Goal: Task Accomplishment & Management: Use online tool/utility

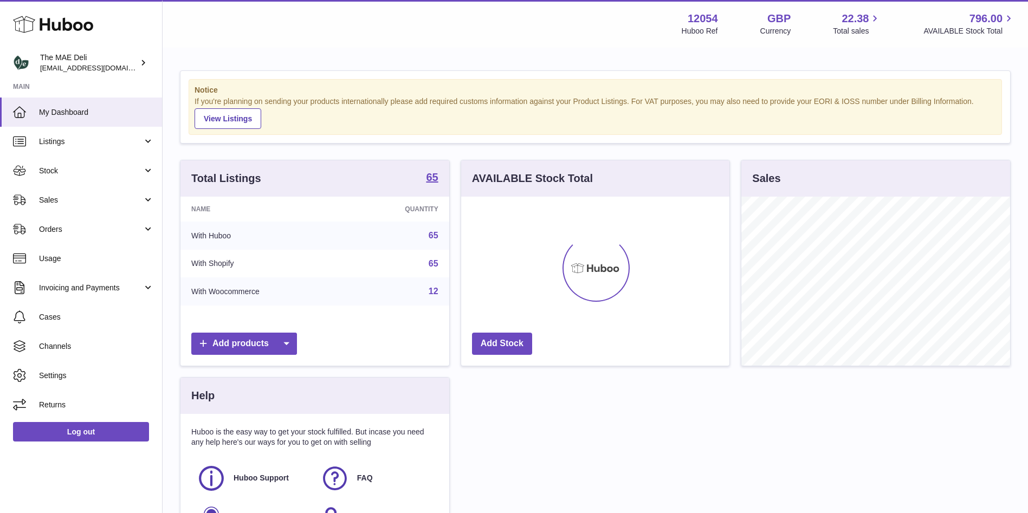
scroll to position [169, 268]
click at [104, 176] on link "Stock" at bounding box center [81, 170] width 162 height 29
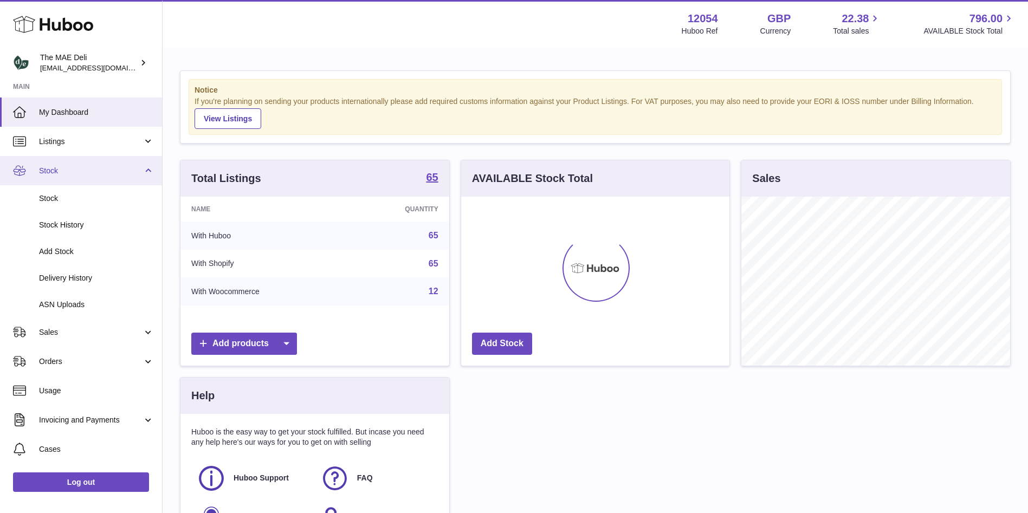
click at [126, 180] on link "Stock" at bounding box center [81, 170] width 162 height 29
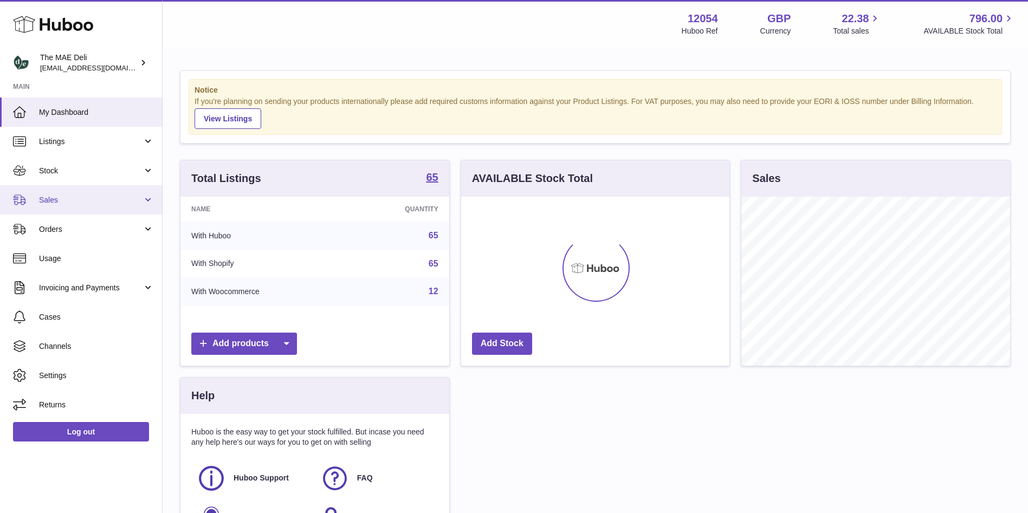
click at [105, 207] on link "Sales" at bounding box center [81, 199] width 162 height 29
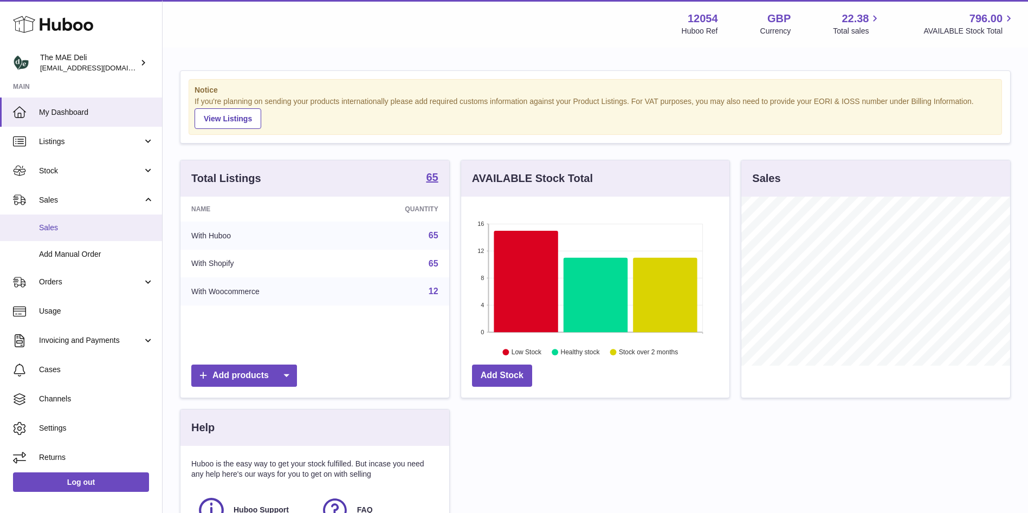
click at [93, 237] on link "Sales" at bounding box center [81, 228] width 162 height 27
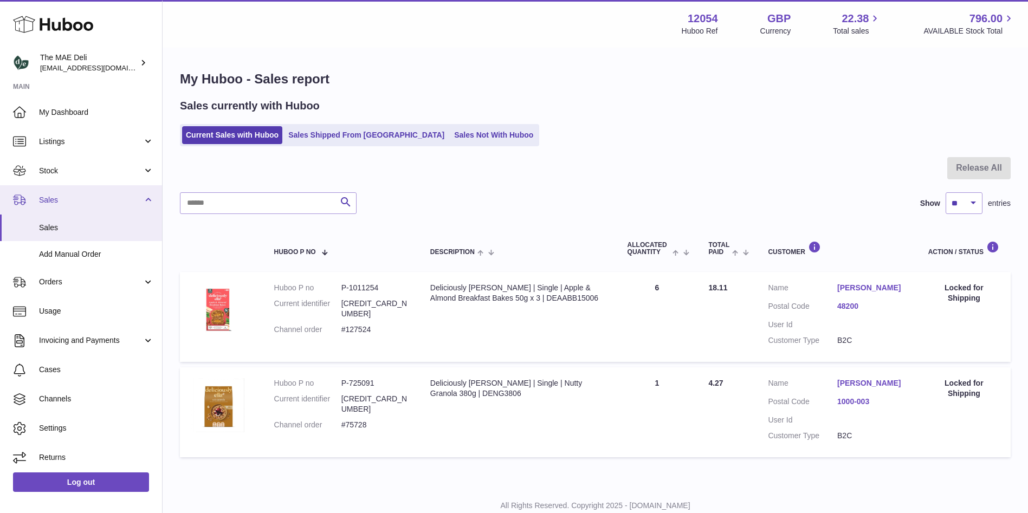
click at [93, 204] on span "Sales" at bounding box center [90, 200] width 103 height 10
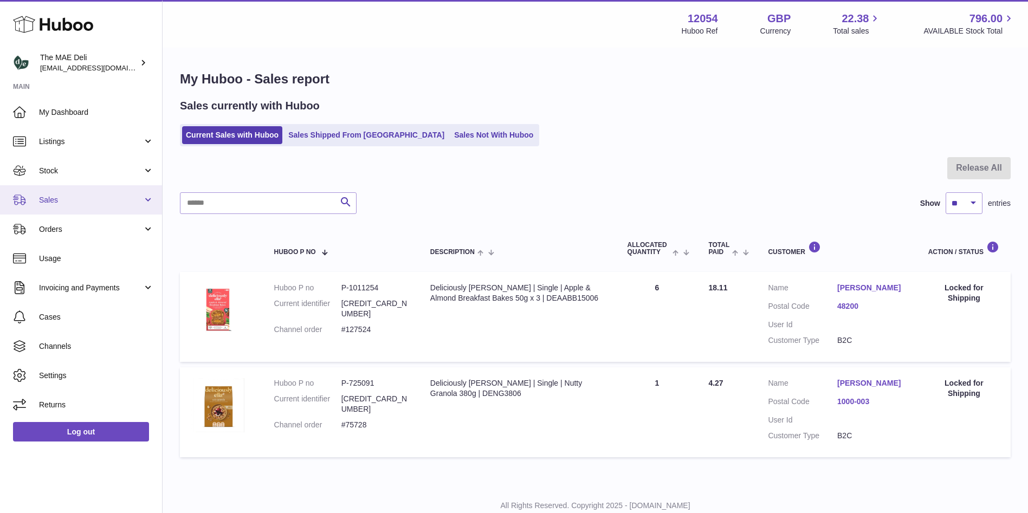
click at [93, 204] on span "Sales" at bounding box center [90, 200] width 103 height 10
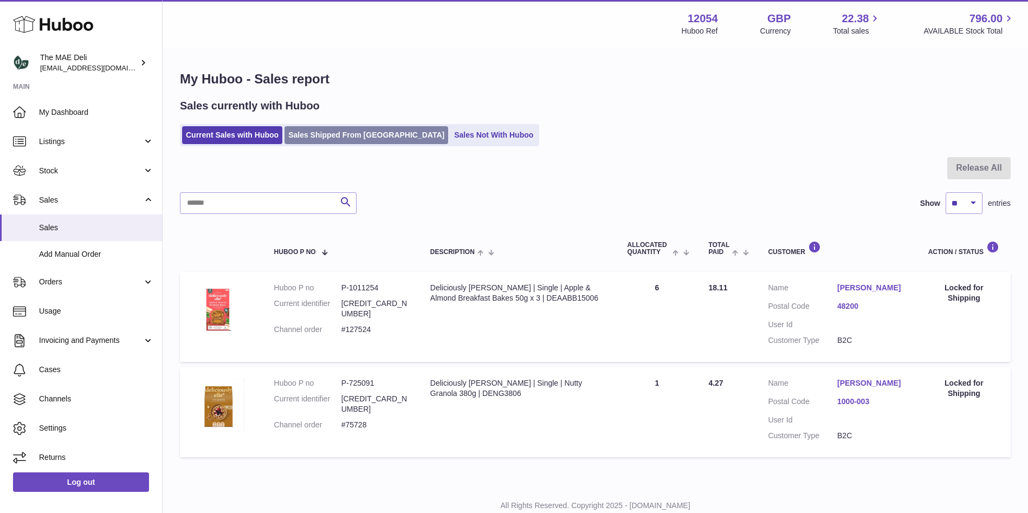
click at [345, 137] on link "Sales Shipped From Huboo" at bounding box center [366, 135] width 164 height 18
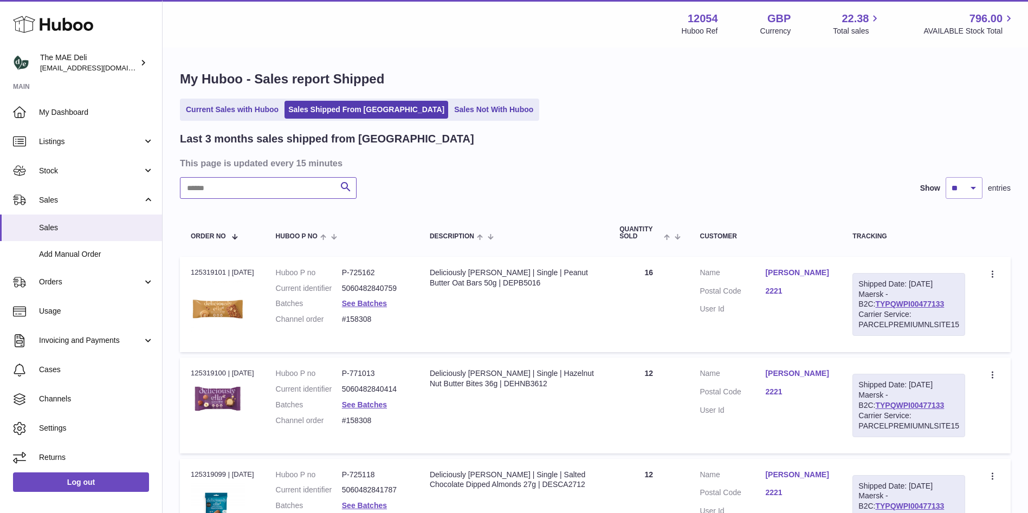
click at [259, 183] on input "text" at bounding box center [268, 188] width 177 height 22
paste input "*******"
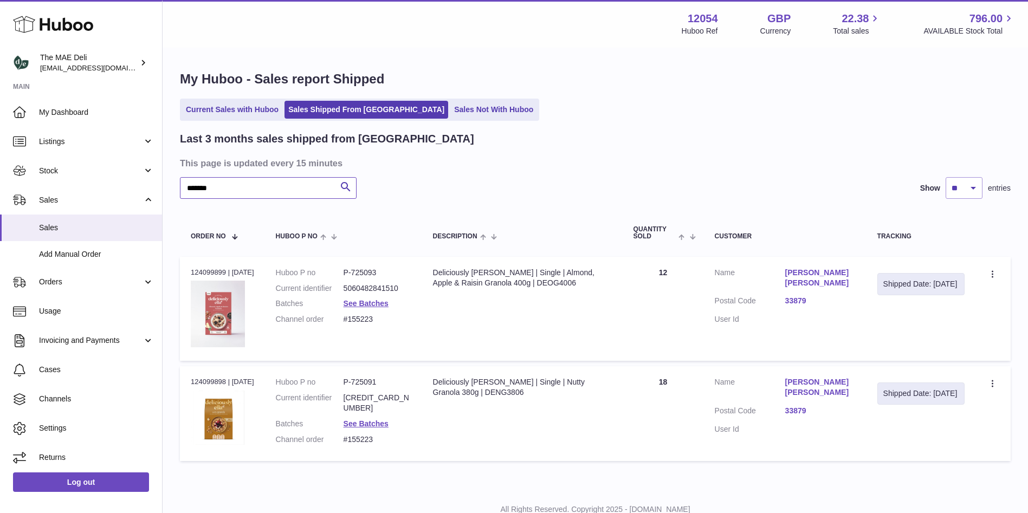
type input "*******"
click at [904, 283] on div "Shipped Date: 16th Sep 2025" at bounding box center [920, 284] width 75 height 10
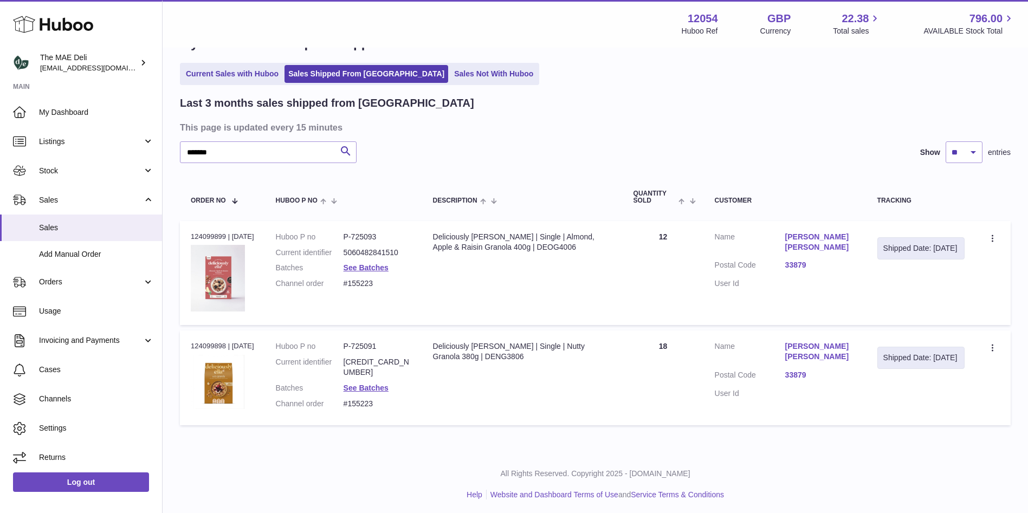
click at [915, 369] on div "Shipped Date: 16th Sep 2025" at bounding box center [920, 358] width 87 height 22
click at [480, 393] on td "Description Deliciously Ella | Single | Nutty Granola 380g | DENG3806" at bounding box center [522, 377] width 200 height 94
click at [81, 248] on link "Add Manual Order" at bounding box center [81, 254] width 162 height 27
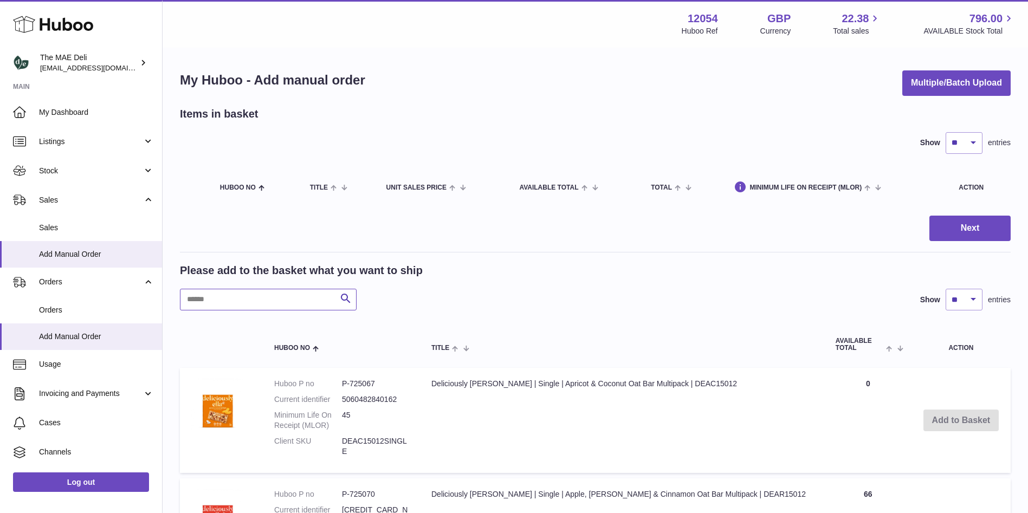
click at [240, 307] on input "text" at bounding box center [268, 300] width 177 height 22
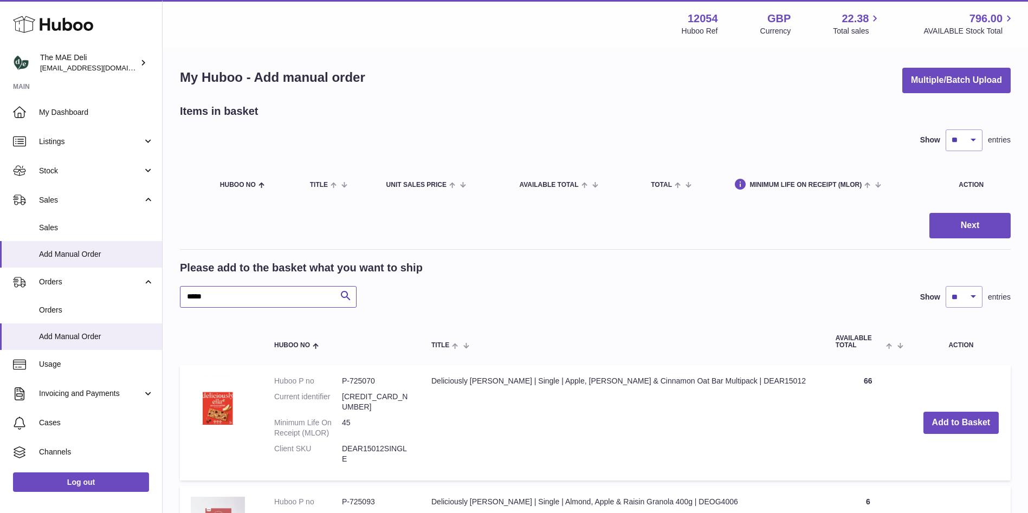
scroll to position [3, 0]
drag, startPoint x: 215, startPoint y: 301, endPoint x: 153, endPoint y: 289, distance: 62.9
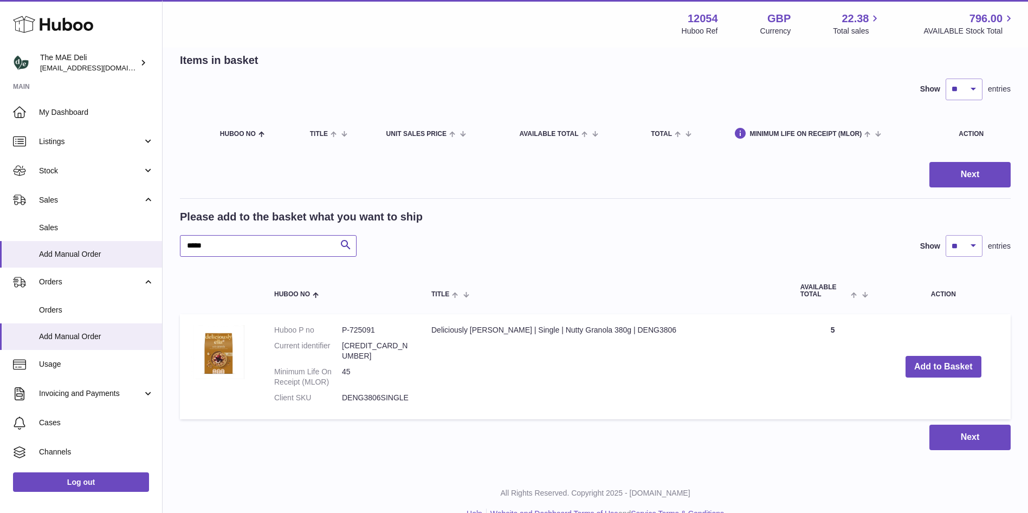
scroll to position [66, 0]
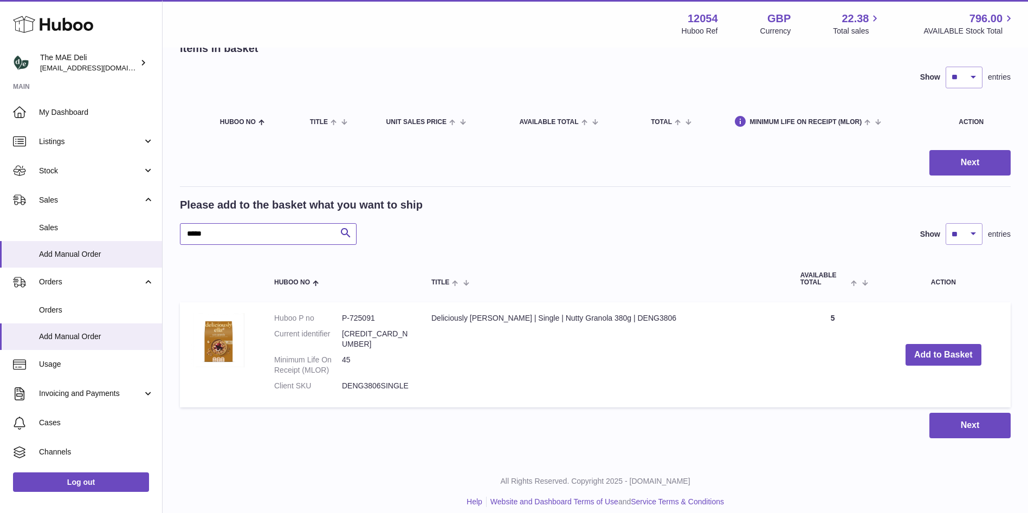
type input "*****"
